Goal: Obtain resource: Download file/media

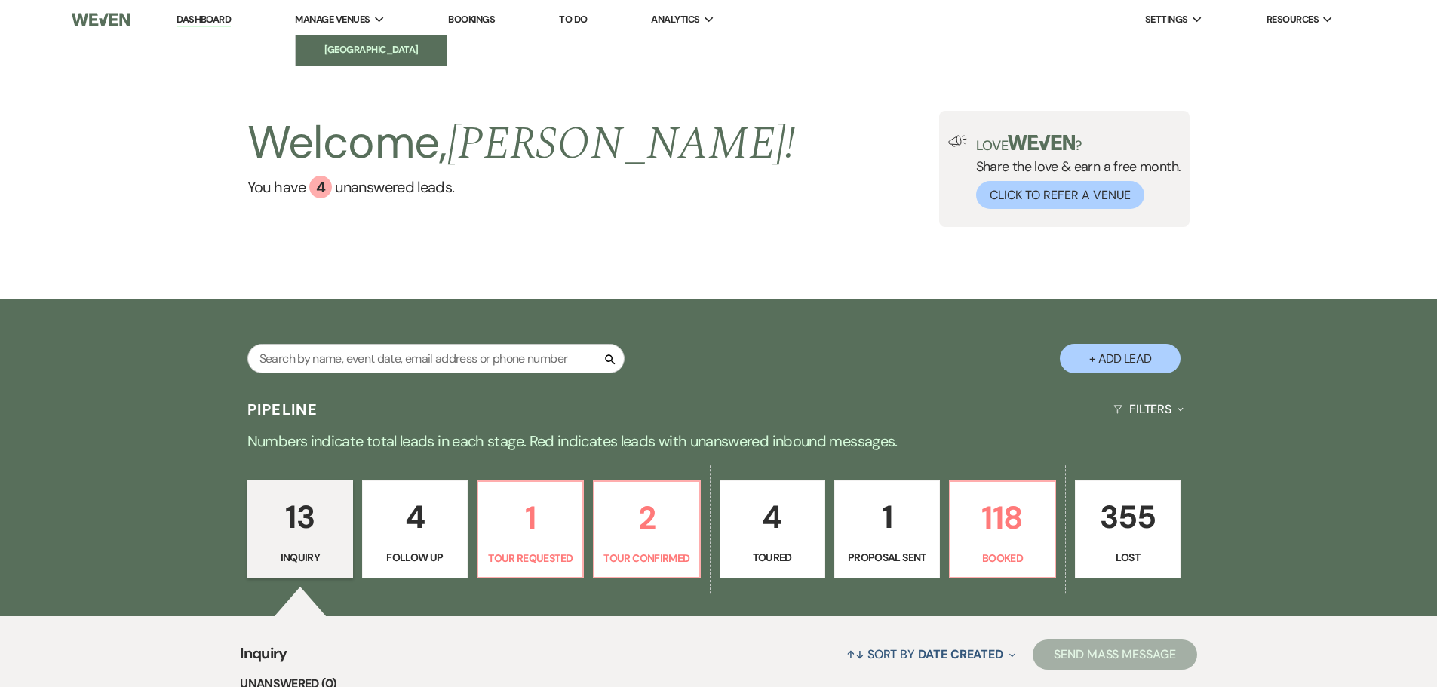
click at [340, 51] on li "[GEOGRAPHIC_DATA]" at bounding box center [371, 49] width 136 height 15
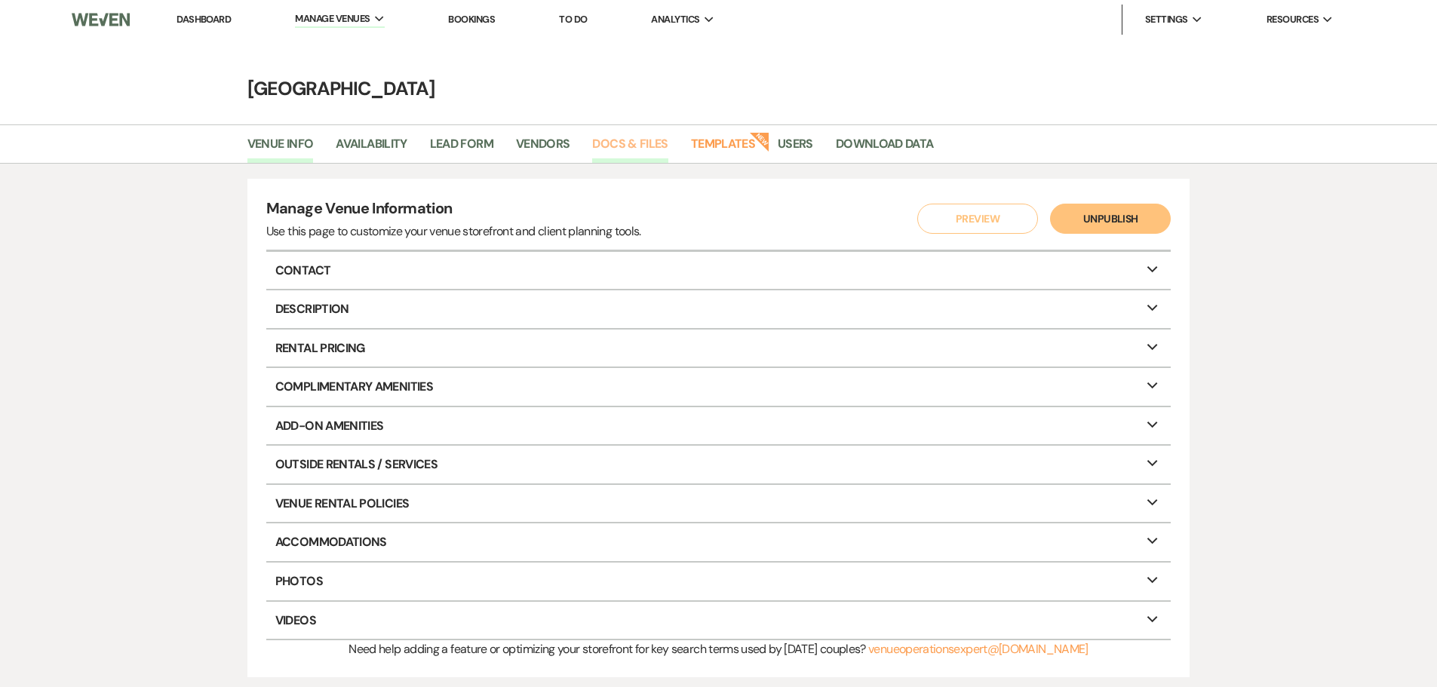
click at [616, 148] on link "Docs & Files" at bounding box center [629, 148] width 75 height 29
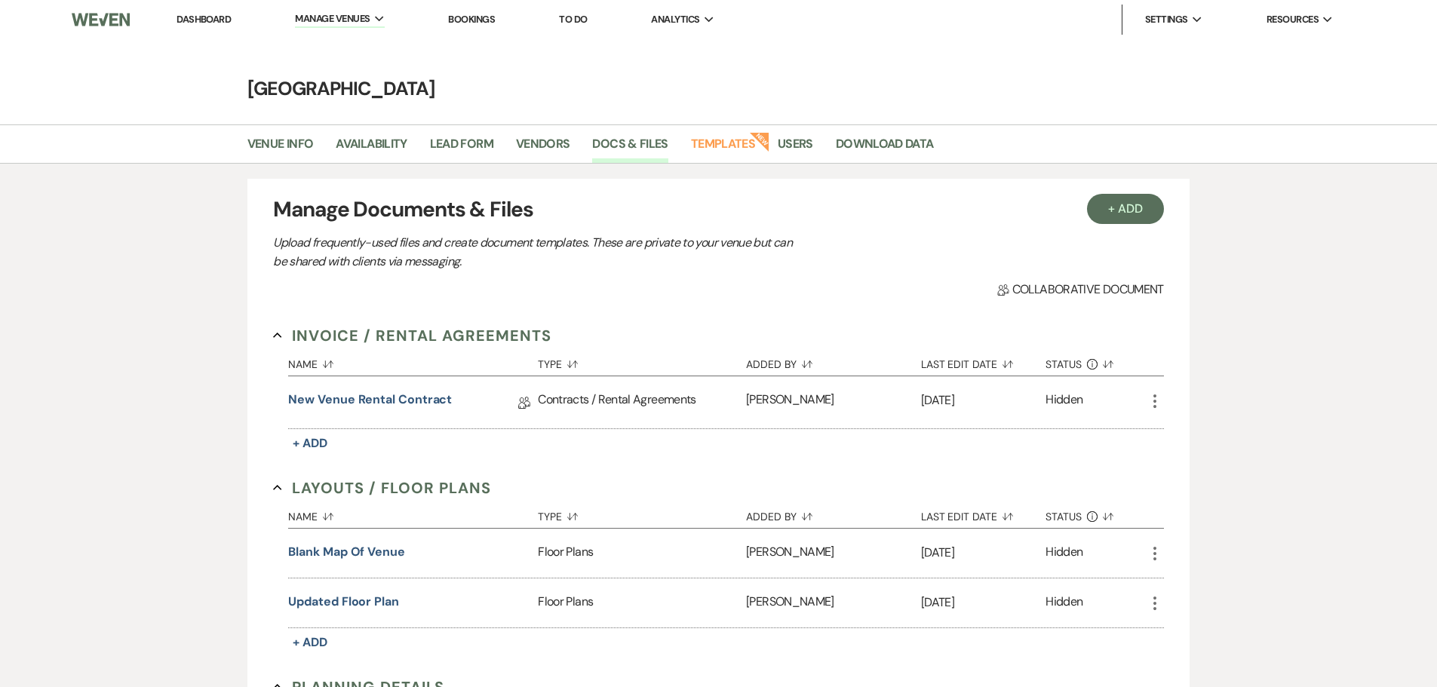
click at [1149, 397] on icon "More" at bounding box center [1155, 401] width 18 height 18
click at [395, 401] on link "New Venue Rental Contract" at bounding box center [370, 402] width 164 height 23
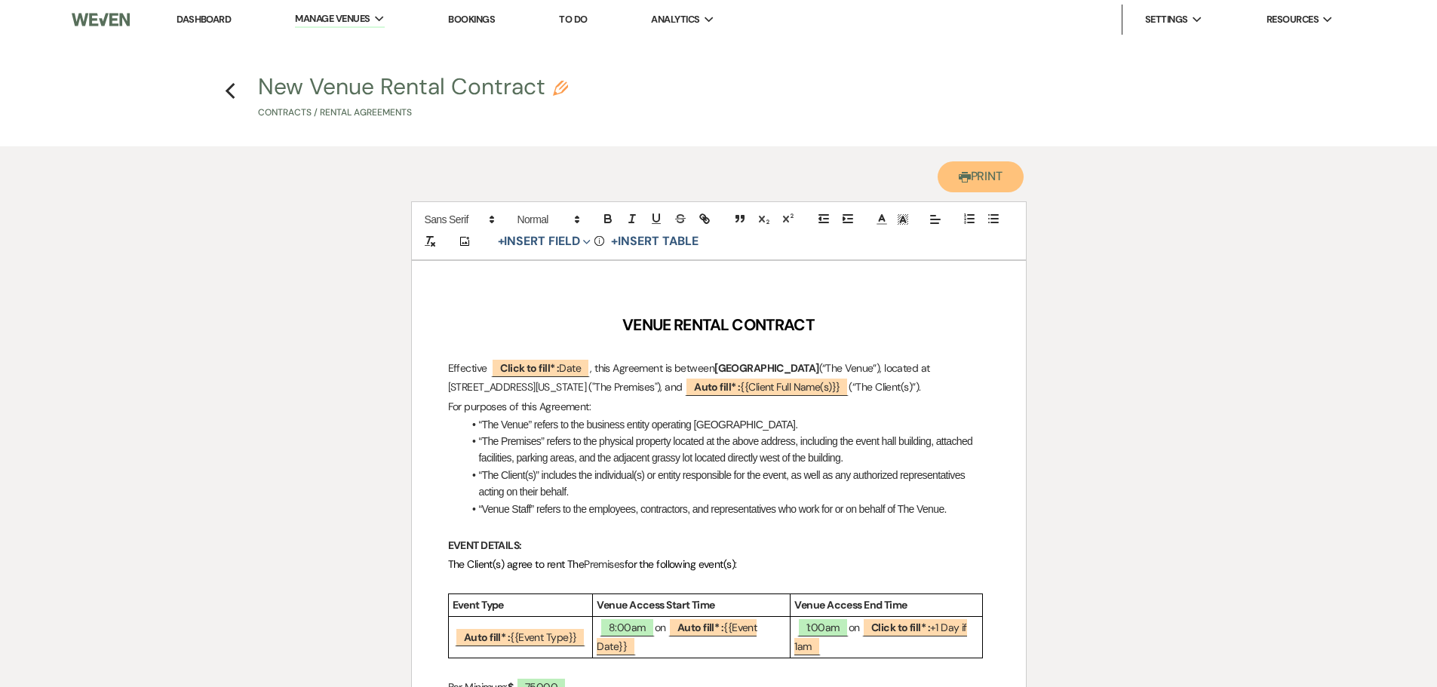
click at [985, 173] on button "Printer Print" at bounding box center [981, 176] width 87 height 31
